Goal: Contribute content: Contribute content

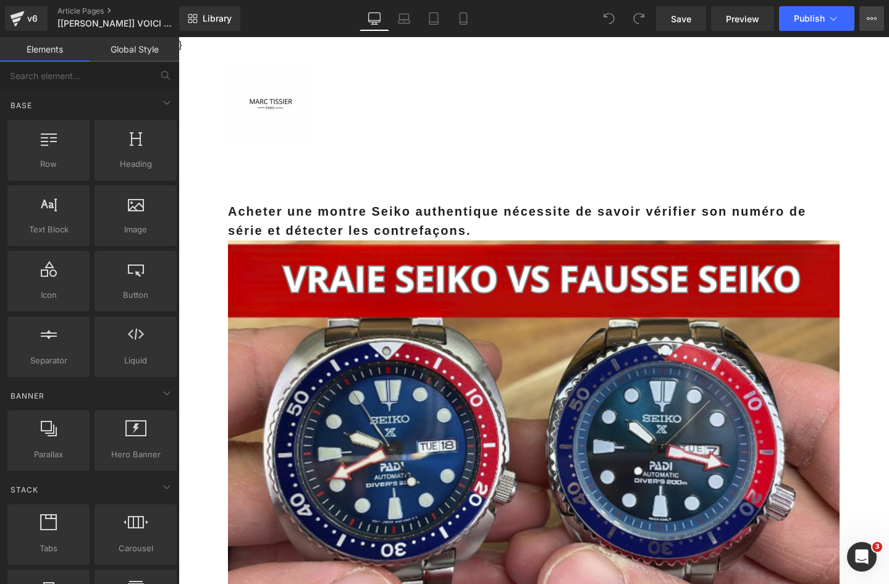
click at [868, 15] on icon at bounding box center [872, 19] width 10 height 10
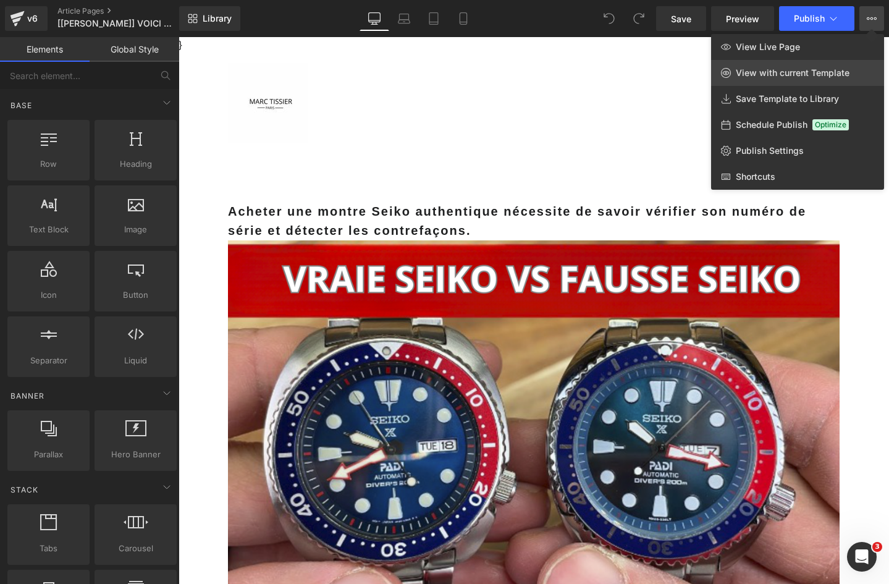
click at [803, 77] on span "View with current Template" at bounding box center [793, 72] width 114 height 11
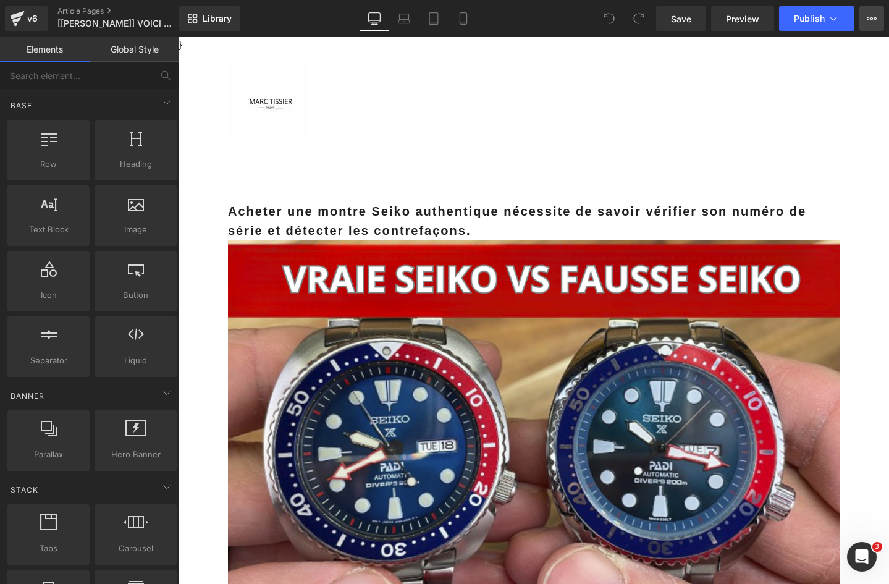
click at [865, 22] on button "View Live Page View with current Template Save Template to Library Schedule Pub…" at bounding box center [872, 18] width 25 height 25
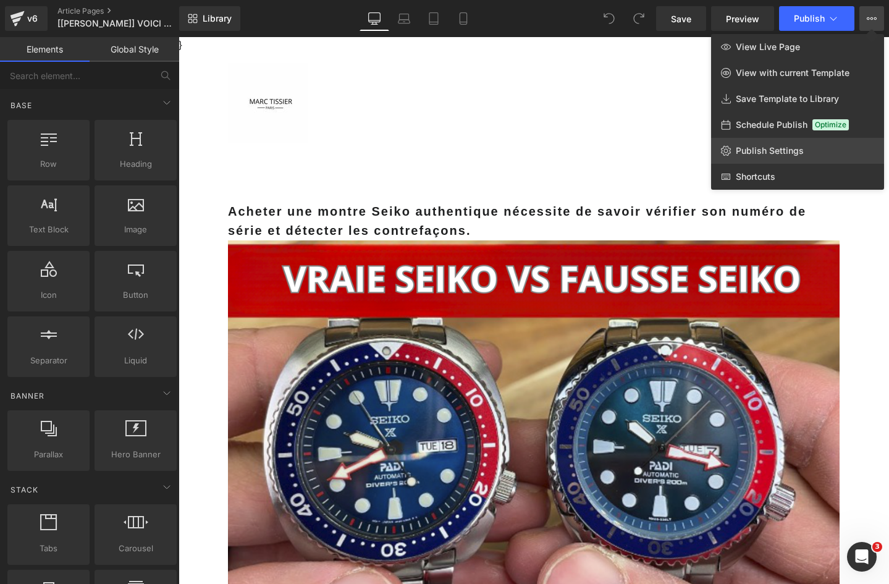
click at [786, 150] on span "Publish Settings" at bounding box center [770, 150] width 68 height 11
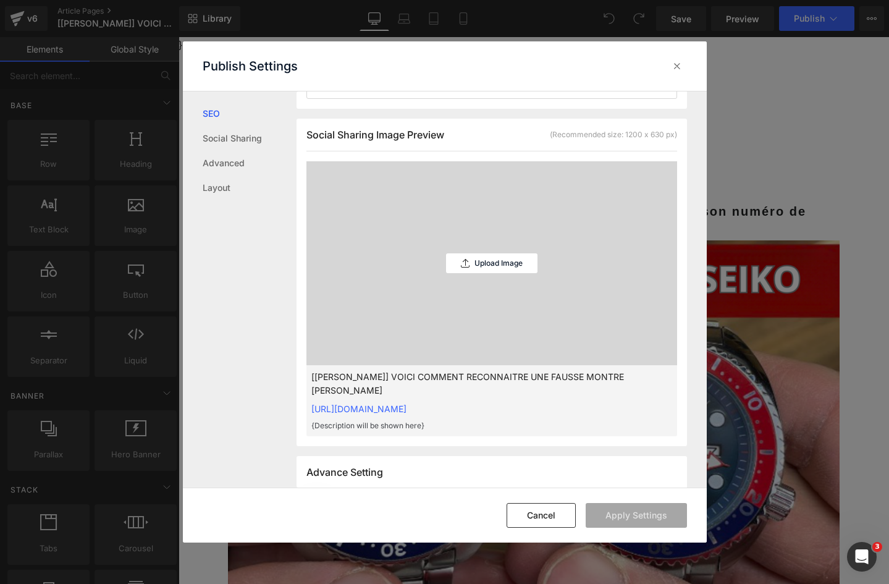
scroll to position [557, 0]
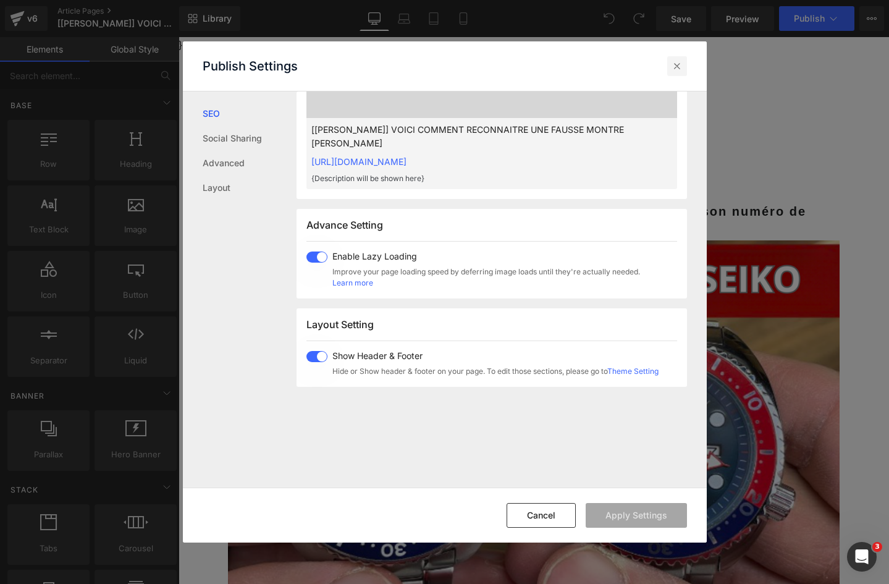
click at [671, 63] on icon at bounding box center [677, 66] width 12 height 12
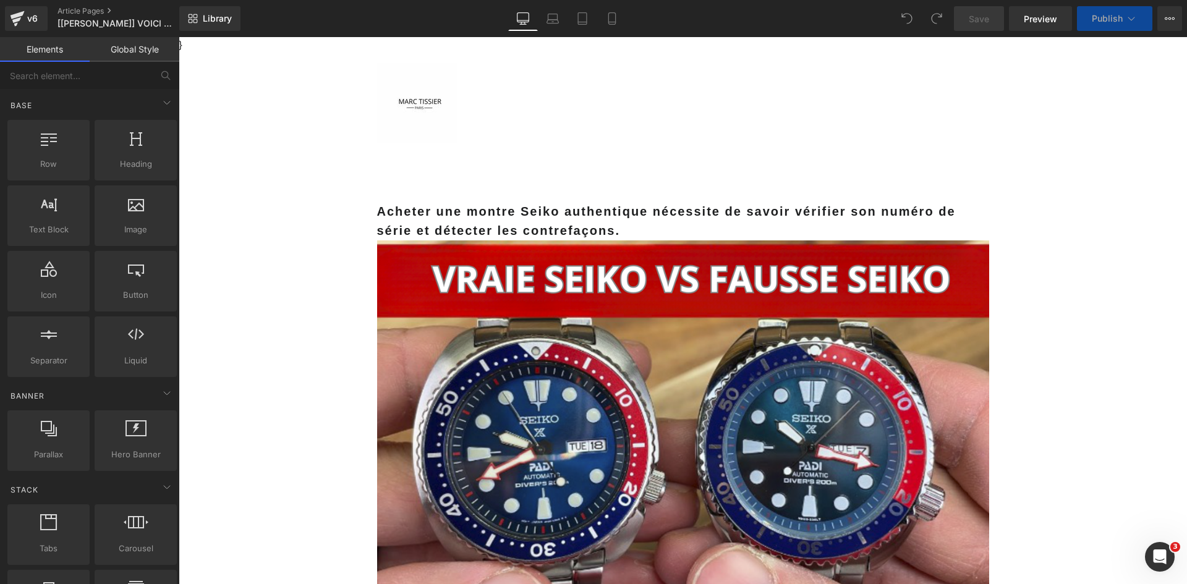
click at [1113, 14] on span "Publish" at bounding box center [1106, 19] width 31 height 10
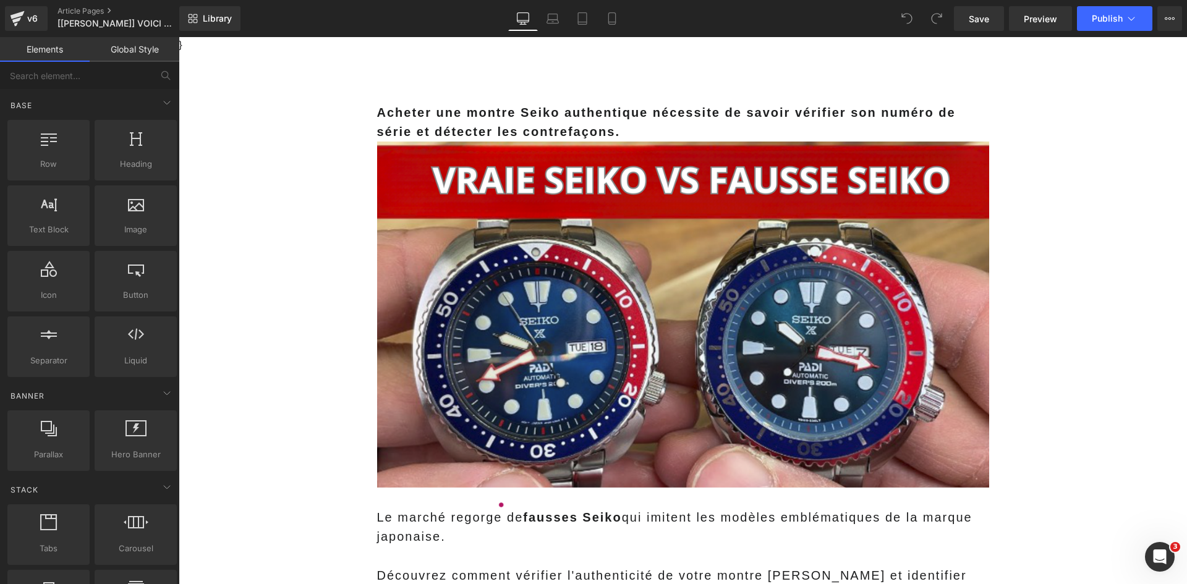
click at [1182, 15] on div "Save Preview Publish Scheduled View Live Page View with current Template Save T…" at bounding box center [1068, 18] width 238 height 25
click at [1172, 20] on icon at bounding box center [1169, 19] width 10 height 10
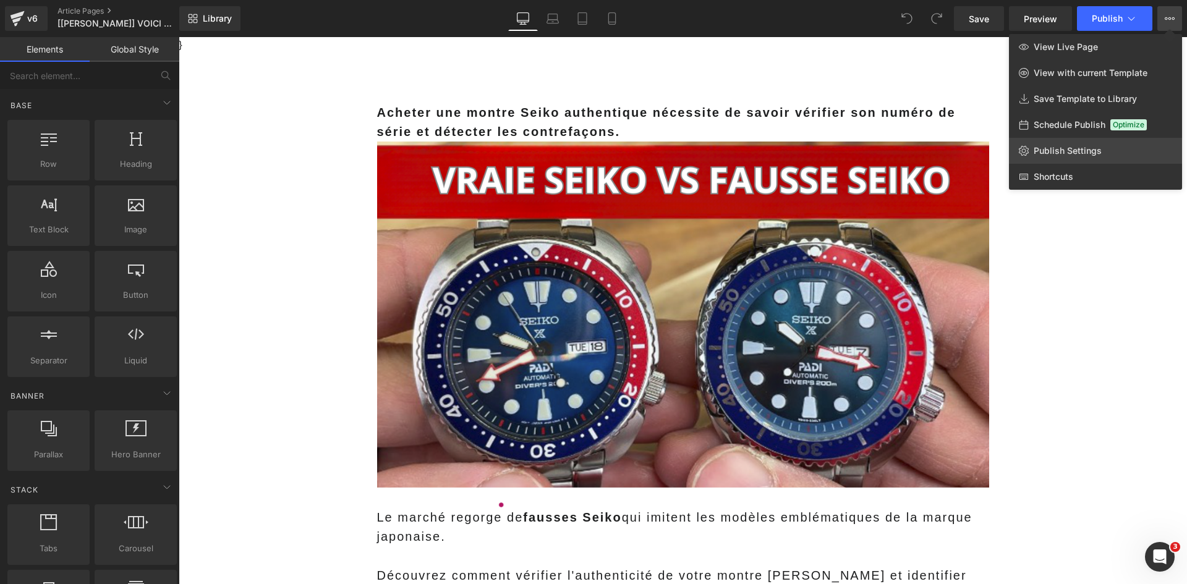
click at [1064, 153] on span "Publish Settings" at bounding box center [1067, 150] width 68 height 11
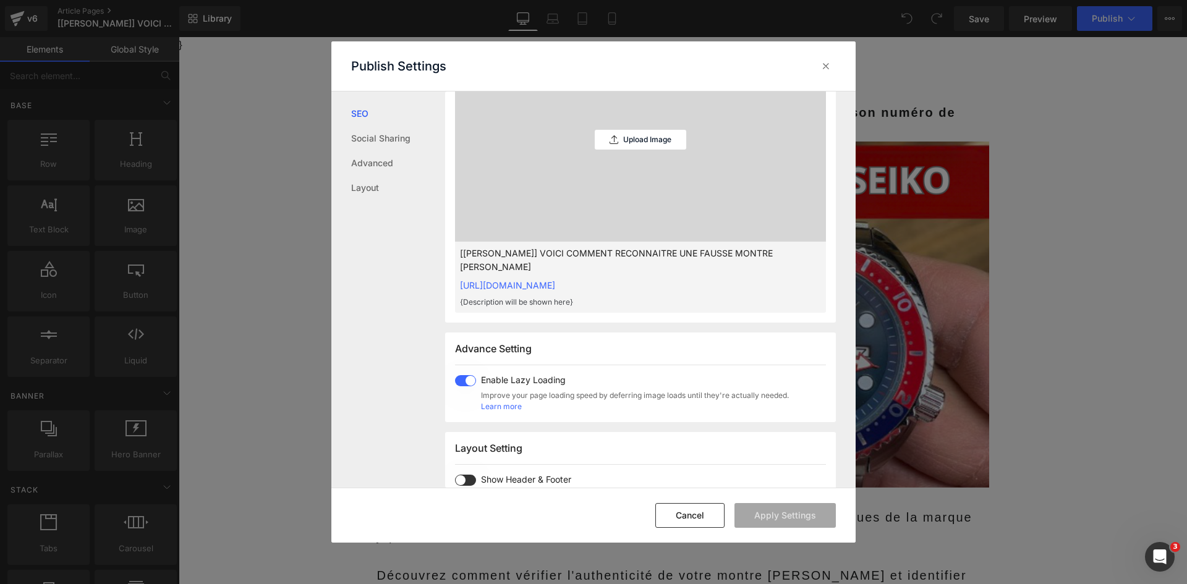
scroll to position [495, 0]
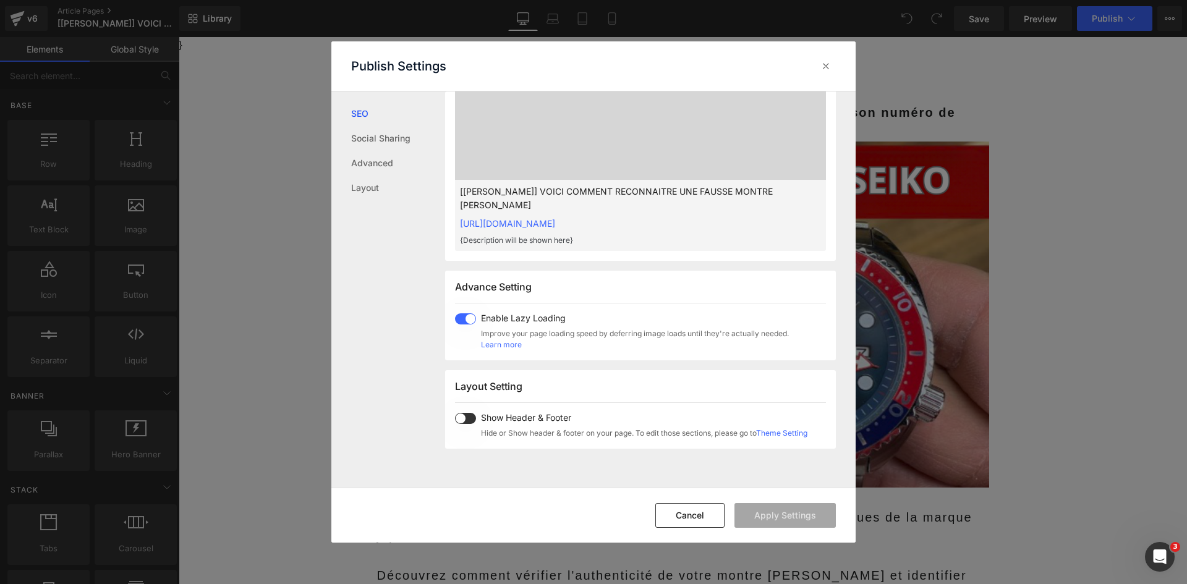
click at [486, 439] on div "Show Header & Footer Hide or Show header & footer on your page. To edit those s…" at bounding box center [644, 426] width 326 height 26
click at [786, 517] on button "Apply Settings" at bounding box center [784, 515] width 101 height 25
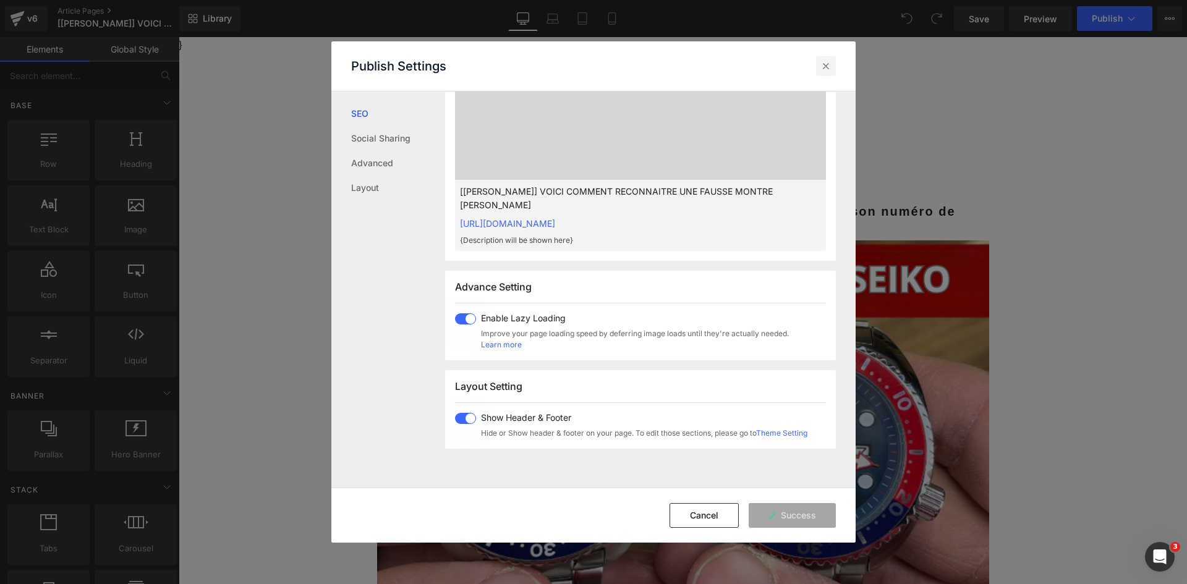
click at [828, 66] on icon at bounding box center [826, 66] width 12 height 12
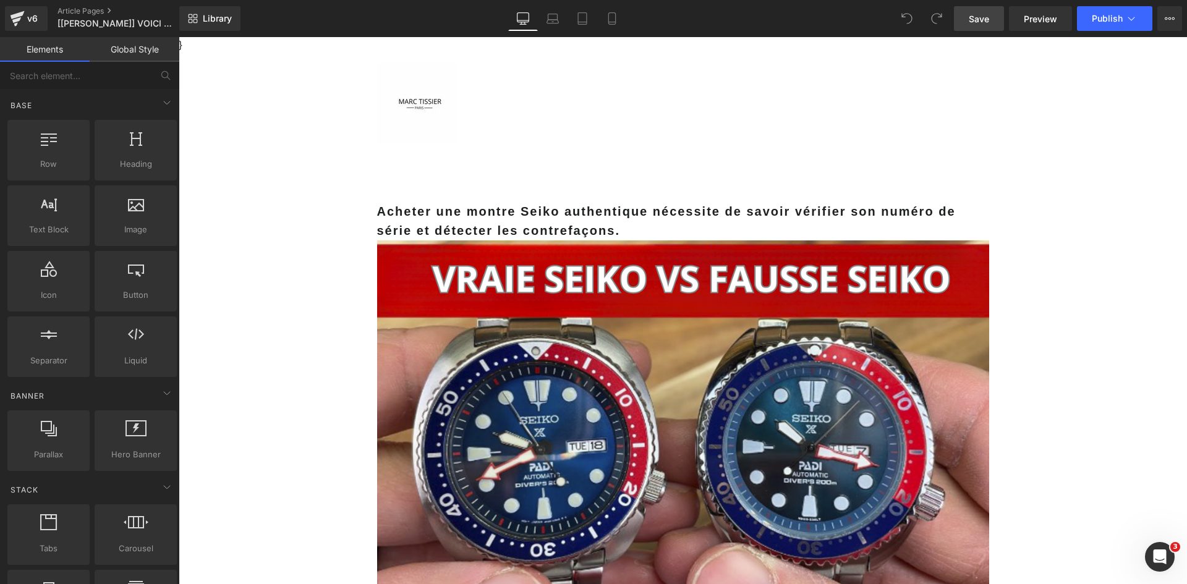
click at [980, 19] on span "Save" at bounding box center [978, 18] width 20 height 13
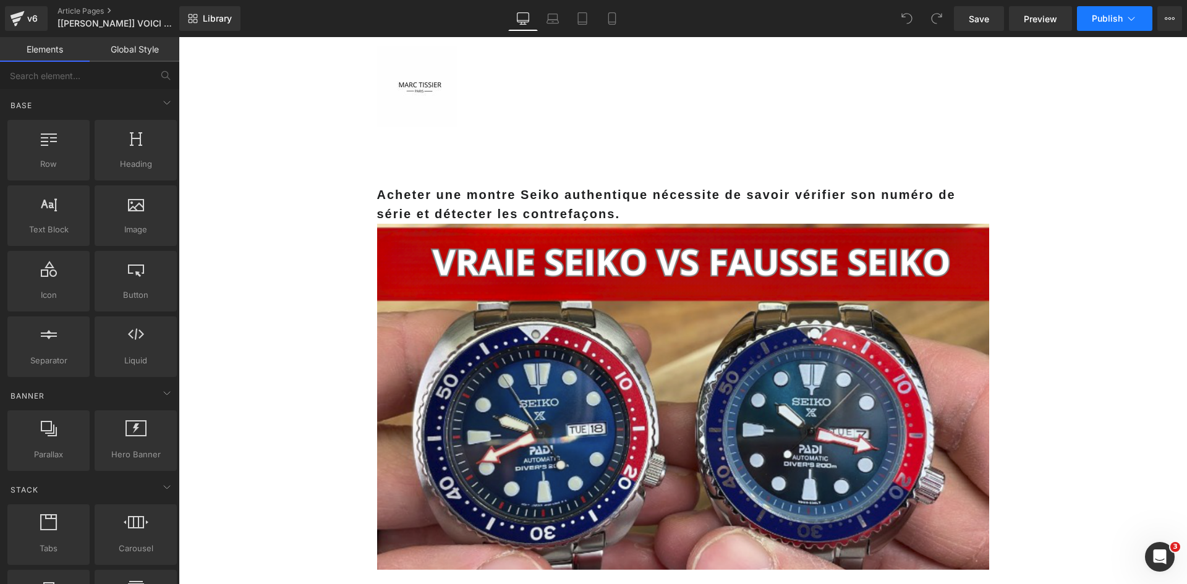
click at [1101, 26] on button "Publish" at bounding box center [1114, 18] width 75 height 25
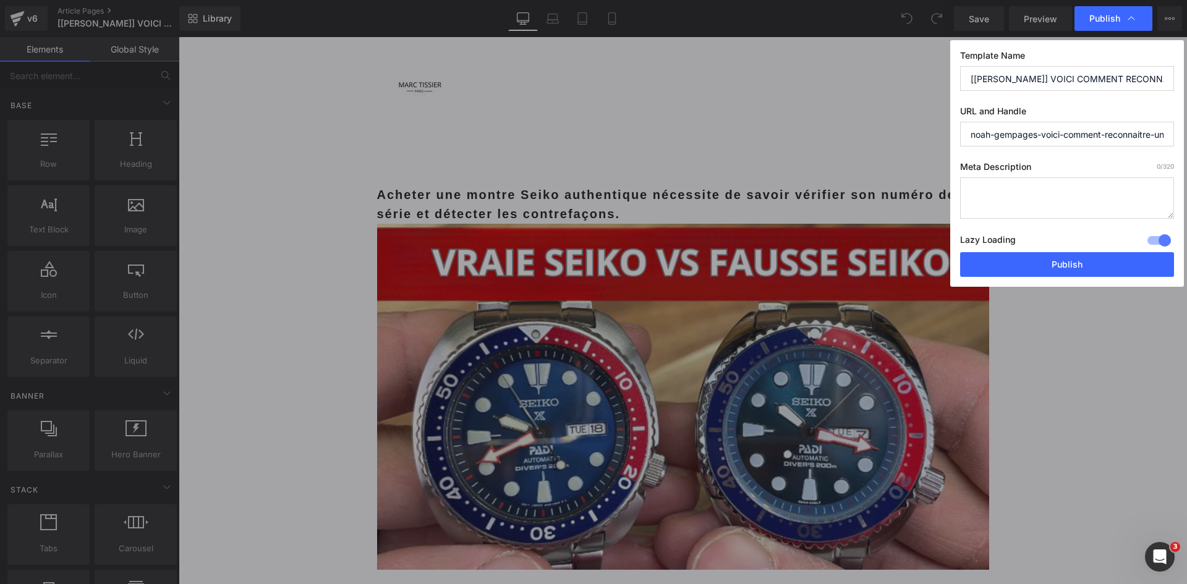
click at [1058, 260] on button "Publish" at bounding box center [1067, 264] width 214 height 25
click at [1031, 266] on button "Publish" at bounding box center [1067, 264] width 214 height 25
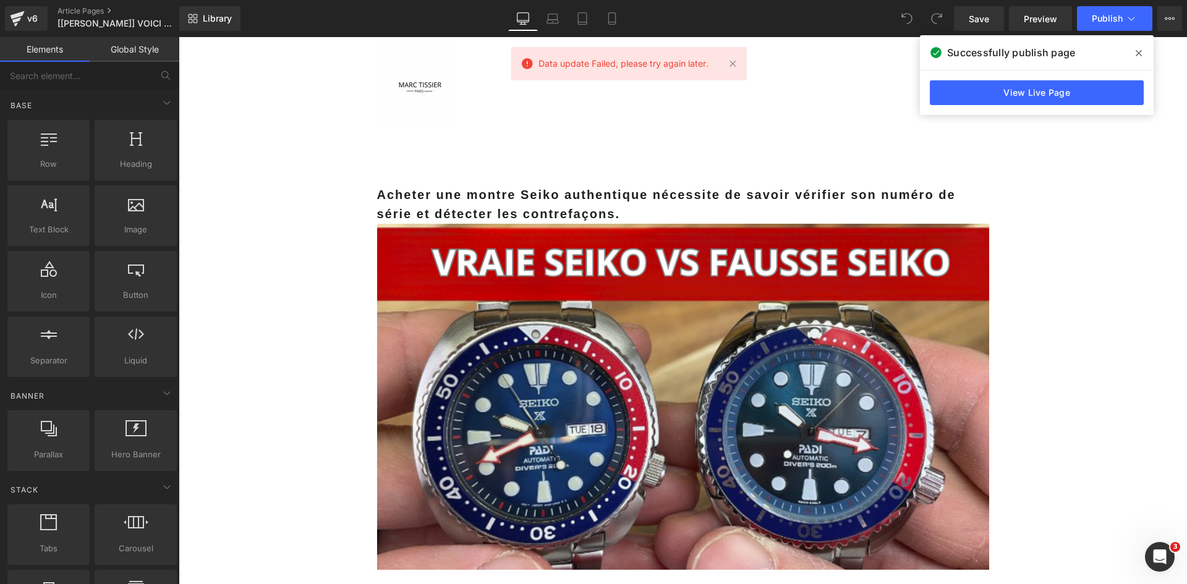
click at [1138, 54] on icon at bounding box center [1138, 53] width 6 height 6
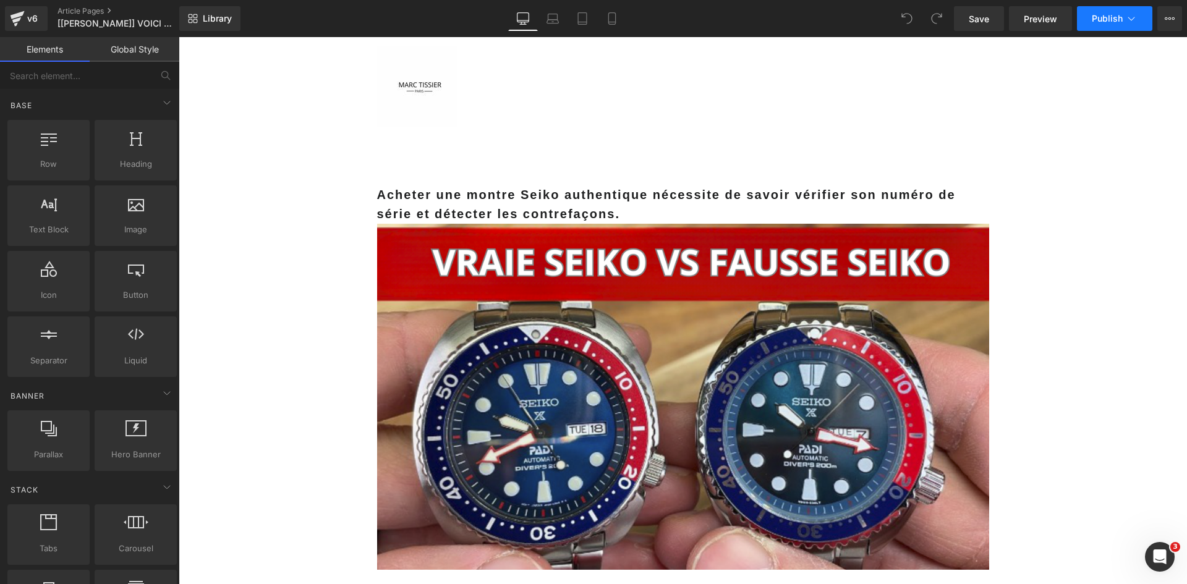
click at [1103, 19] on span "Publish" at bounding box center [1106, 19] width 31 height 10
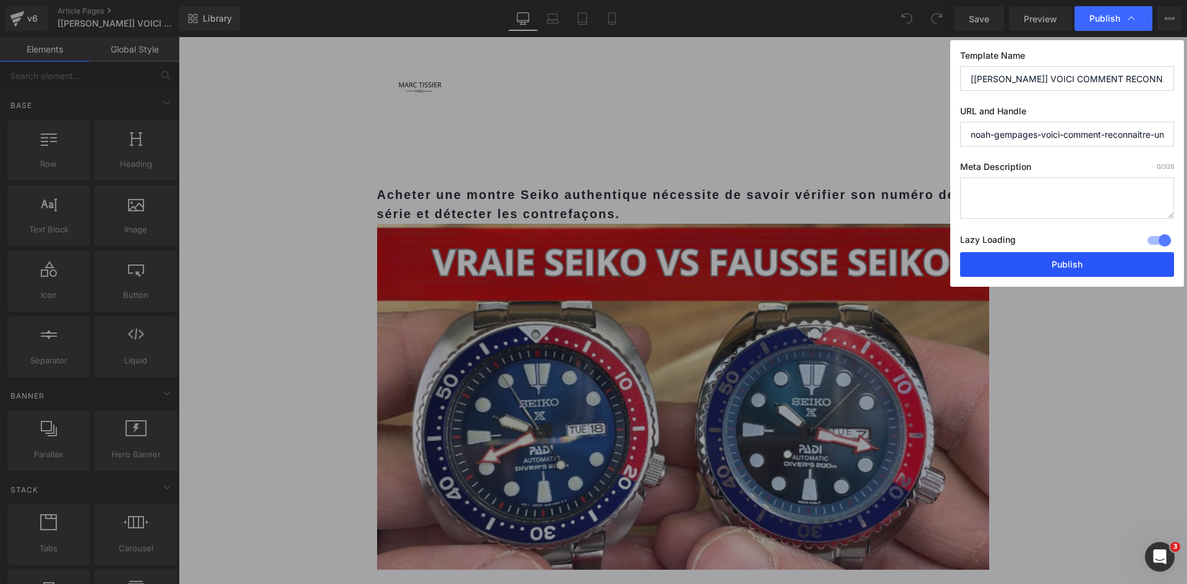
drag, startPoint x: 1007, startPoint y: 266, endPoint x: 781, endPoint y: 176, distance: 243.5
click at [1007, 266] on button "Publish" at bounding box center [1067, 264] width 214 height 25
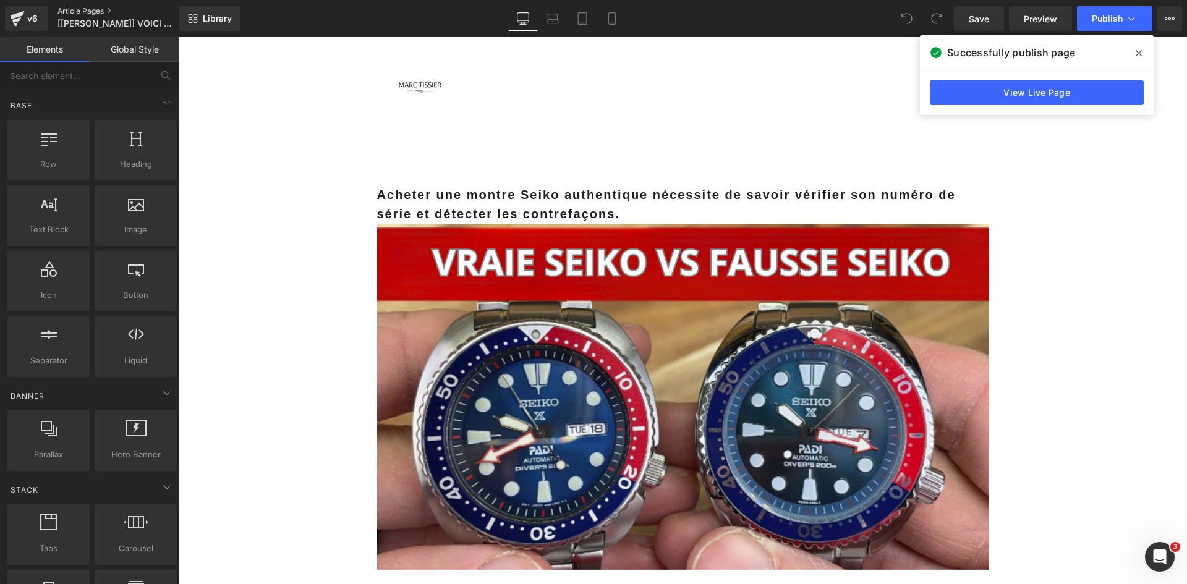
click at [75, 9] on link "Article Pages" at bounding box center [128, 11] width 142 height 10
